Goal: Information Seeking & Learning: Learn about a topic

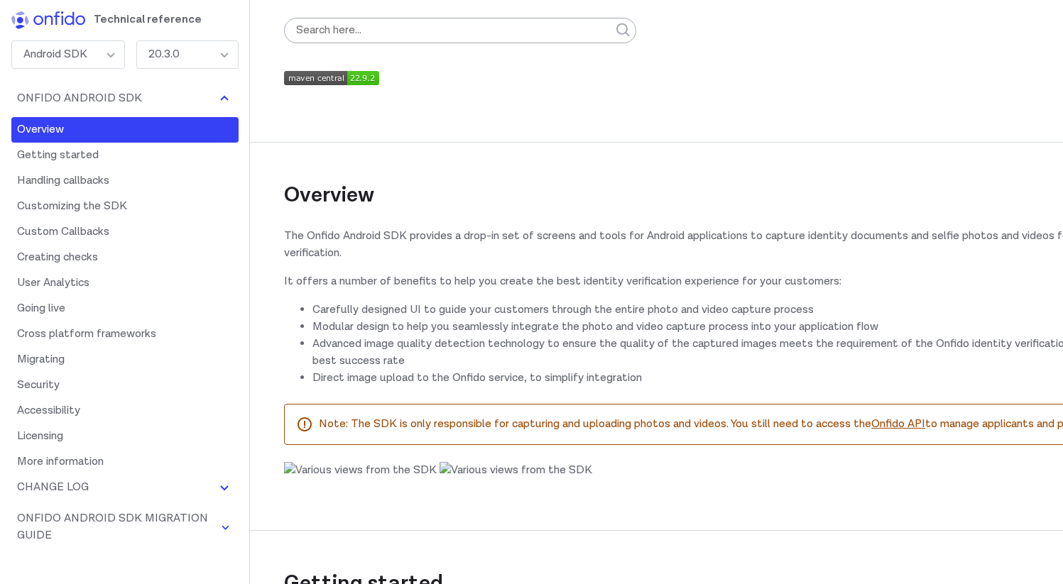
click at [208, 55] on div "20.3.0" at bounding box center [187, 54] width 102 height 28
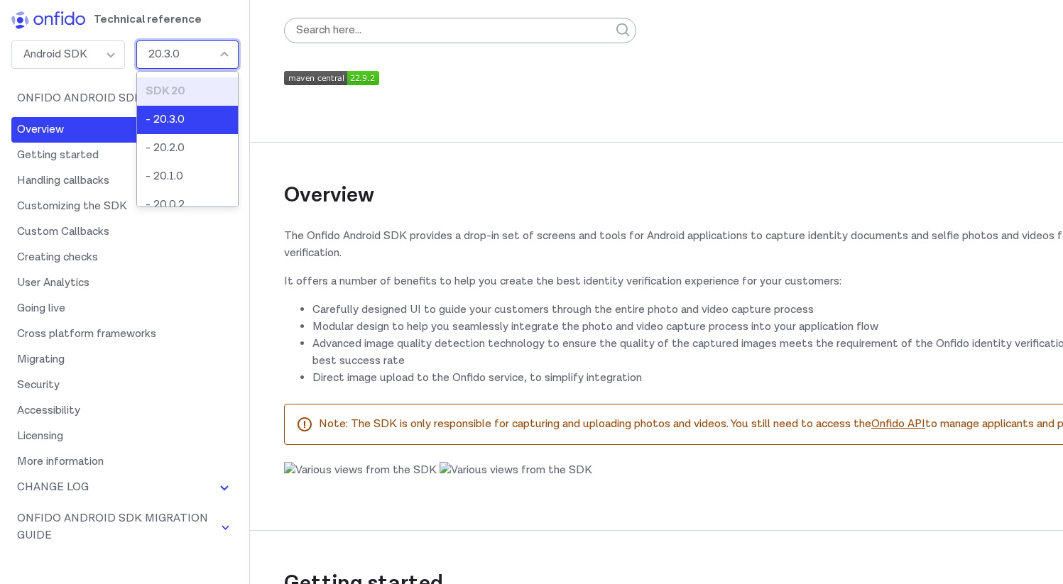
click at [196, 94] on div "SDK 20" at bounding box center [188, 91] width 84 height 17
click at [179, 60] on div "SDK 20" at bounding box center [187, 54] width 102 height 28
click at [175, 114] on li "- 20.3.0" at bounding box center [187, 120] width 101 height 28
click at [175, 114] on ul "SDK 20 - 20.3.0 - 20.2.0 - 20.1.0 - 20.0.2 - 20.0.1 SDK 7 - 7.3.0 - 7.2.0" at bounding box center [187, 139] width 102 height 136
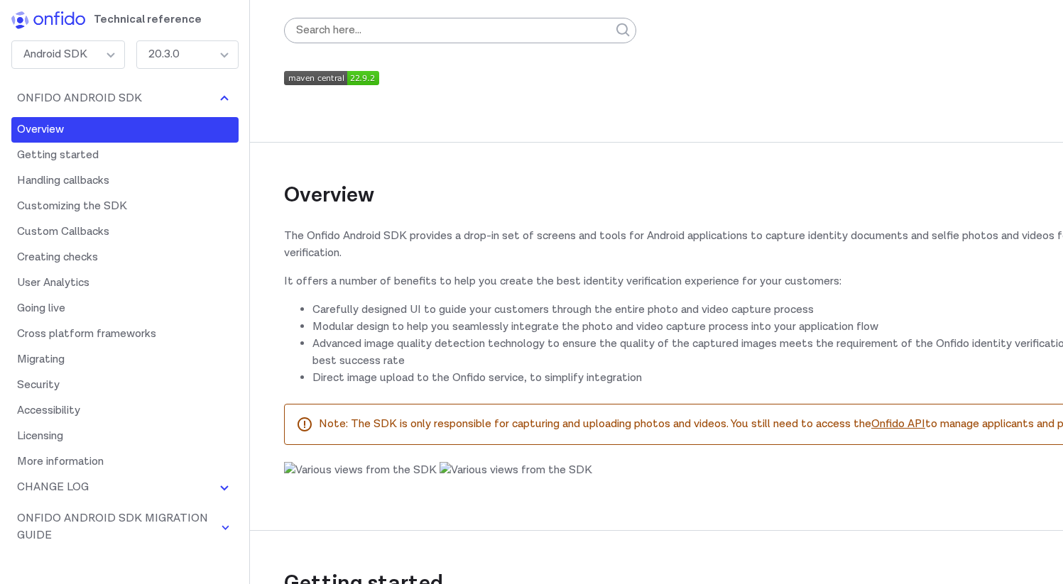
click at [216, 43] on div "20.3.0" at bounding box center [187, 54] width 102 height 28
